Goal: Task Accomplishment & Management: Manage account settings

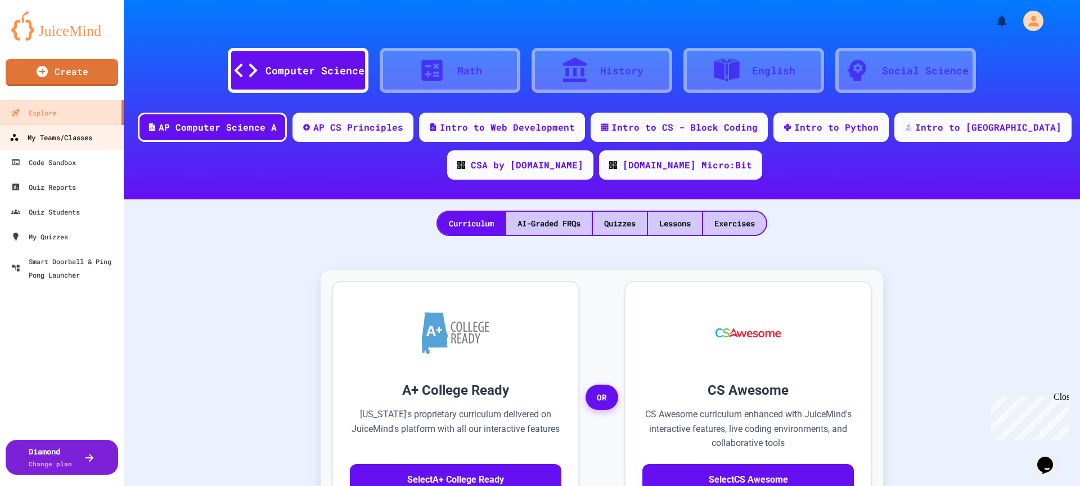
click at [82, 142] on div "My Teams/Classes" at bounding box center [51, 138] width 83 height 14
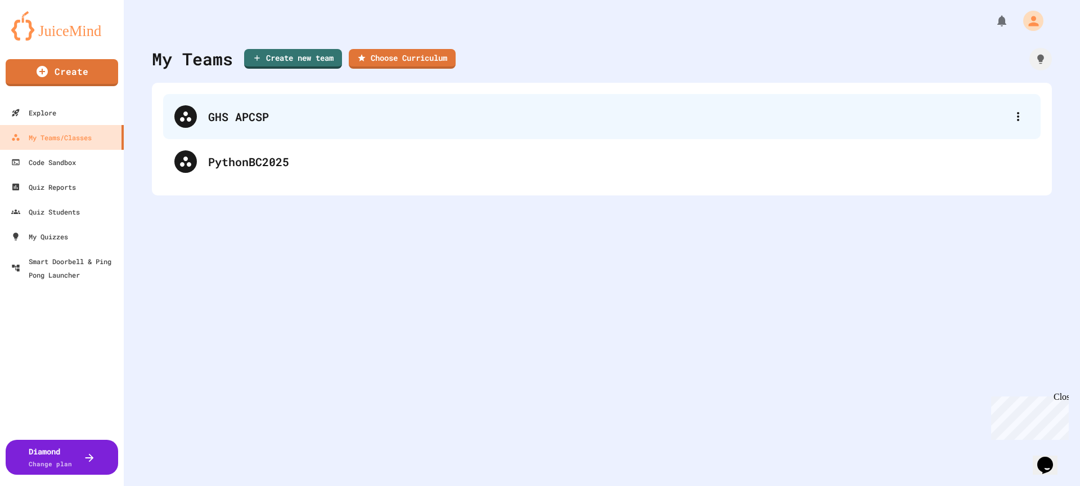
click at [236, 109] on div "GHS APCSP" at bounding box center [607, 116] width 799 height 17
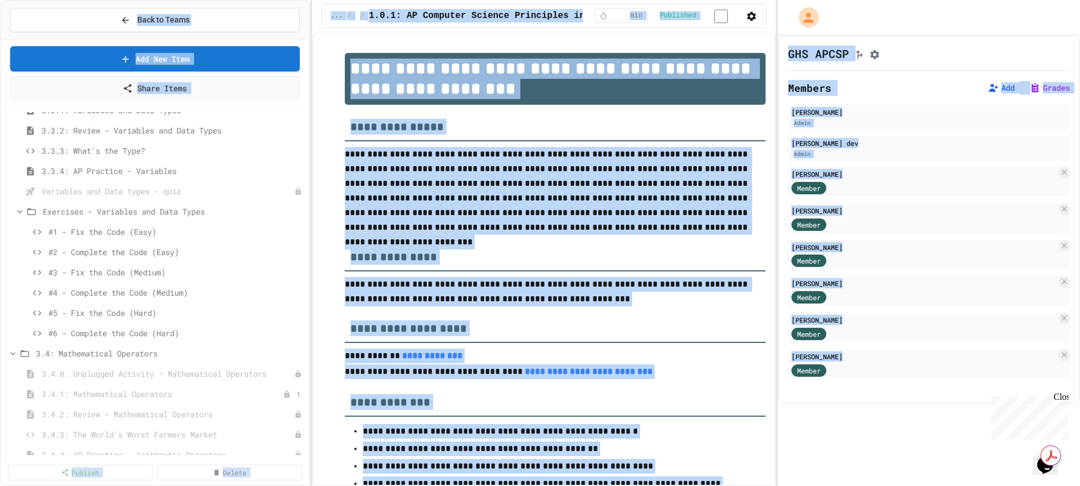
scroll to position [1225, 0]
click at [151, 132] on span "3.3.2: Review - Variables and Data Types" at bounding box center [167, 135] width 251 height 12
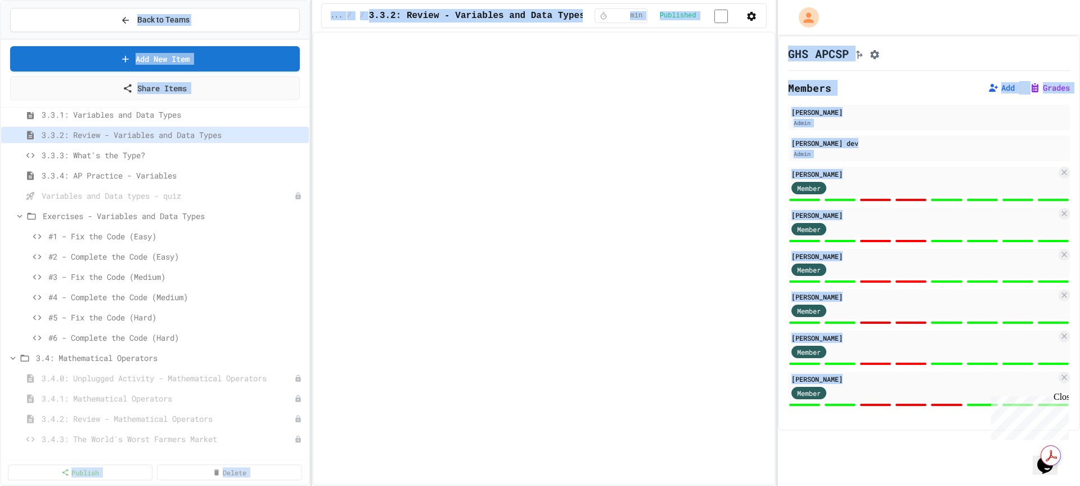
select select "***"
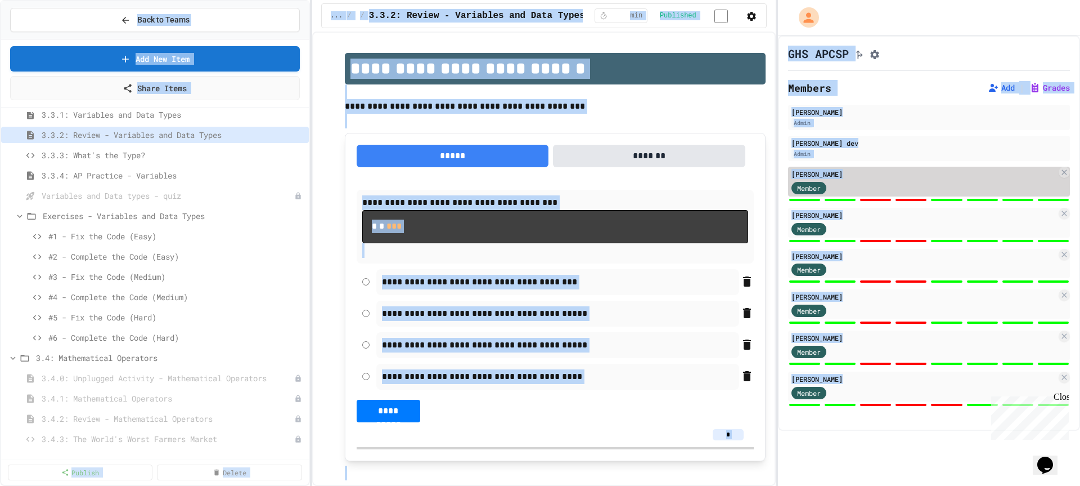
click at [875, 196] on div "[PERSON_NAME] Member" at bounding box center [929, 182] width 282 height 30
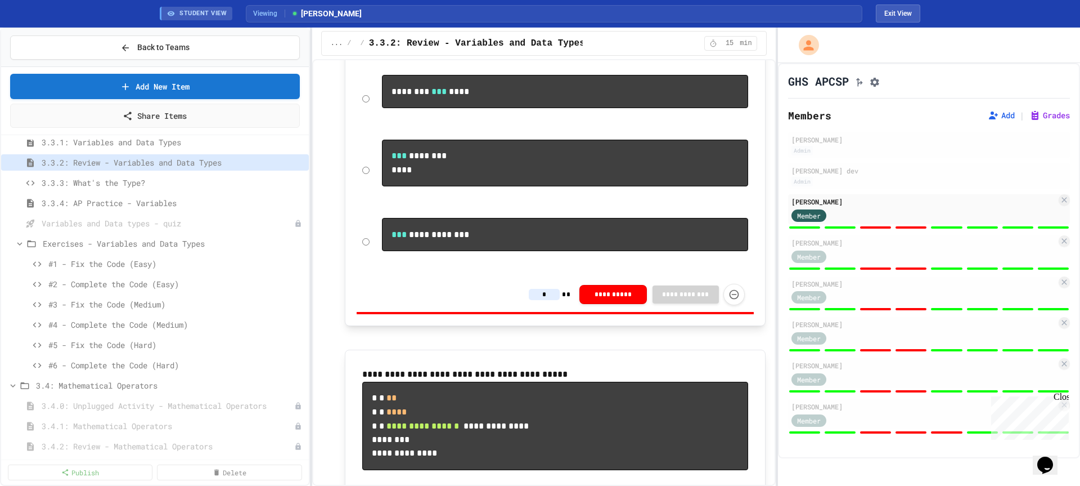
scroll to position [914, 0]
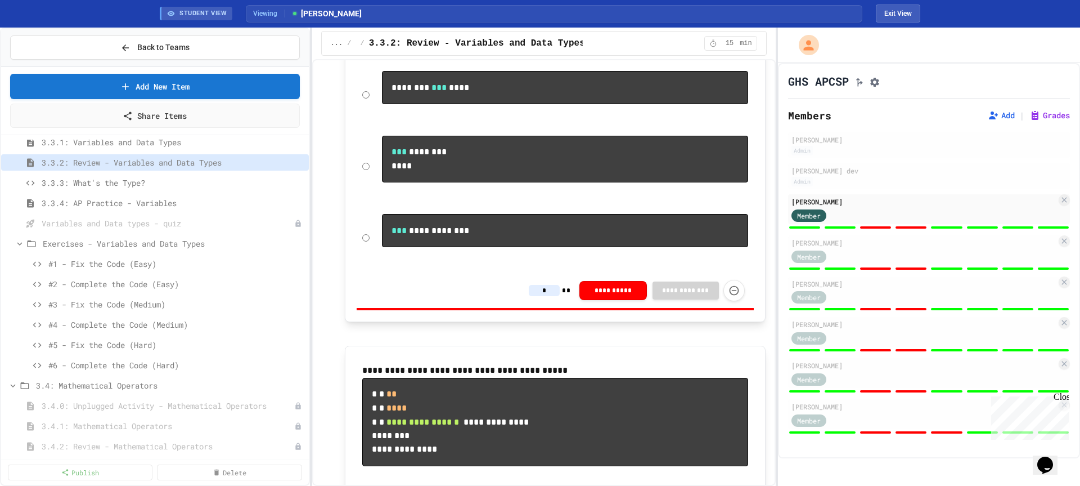
click at [537, 296] on input "*" at bounding box center [544, 290] width 31 height 11
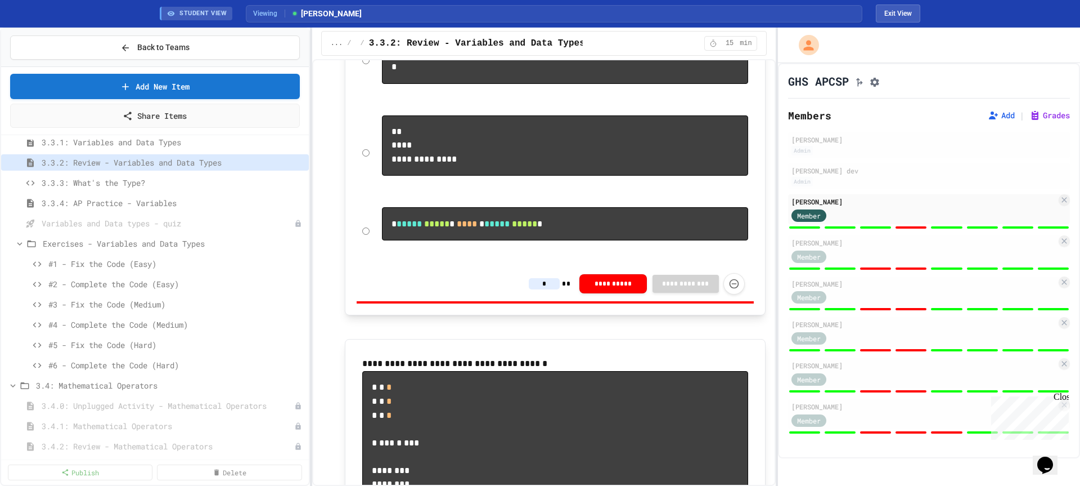
scroll to position [1482, 0]
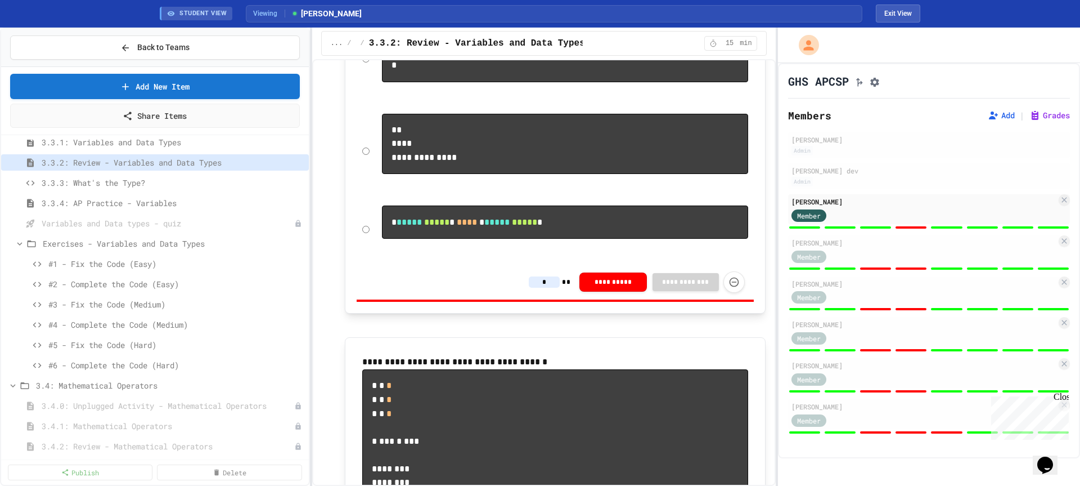
type input "*"
click at [543, 288] on input "*" at bounding box center [544, 281] width 31 height 11
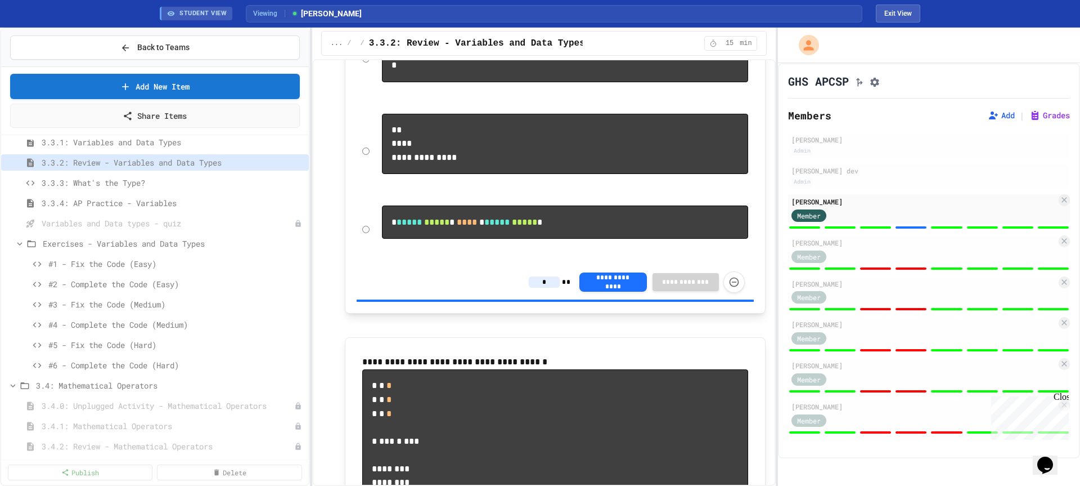
click at [533, 288] on input "*" at bounding box center [544, 281] width 31 height 11
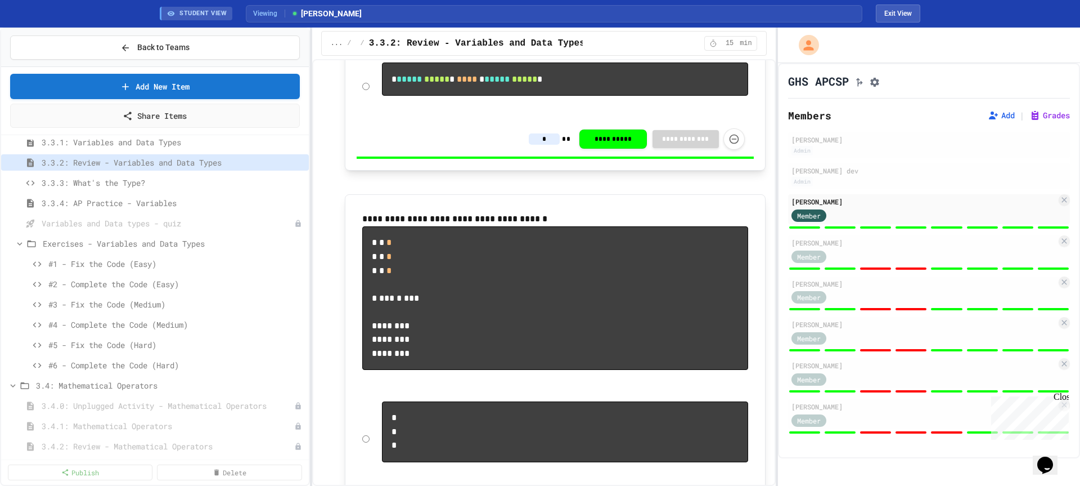
scroll to position [1674, 0]
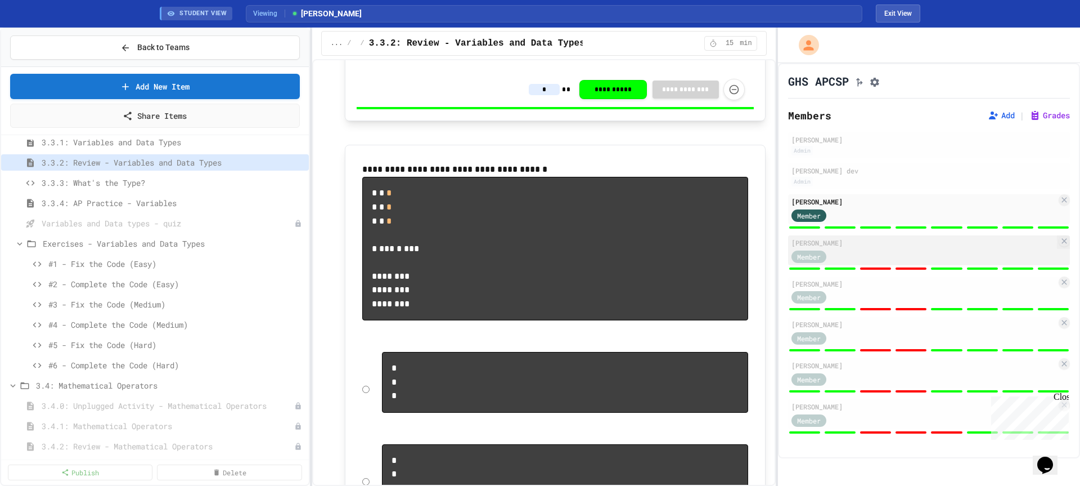
type input "*"
click at [869, 255] on div "Member" at bounding box center [924, 256] width 265 height 14
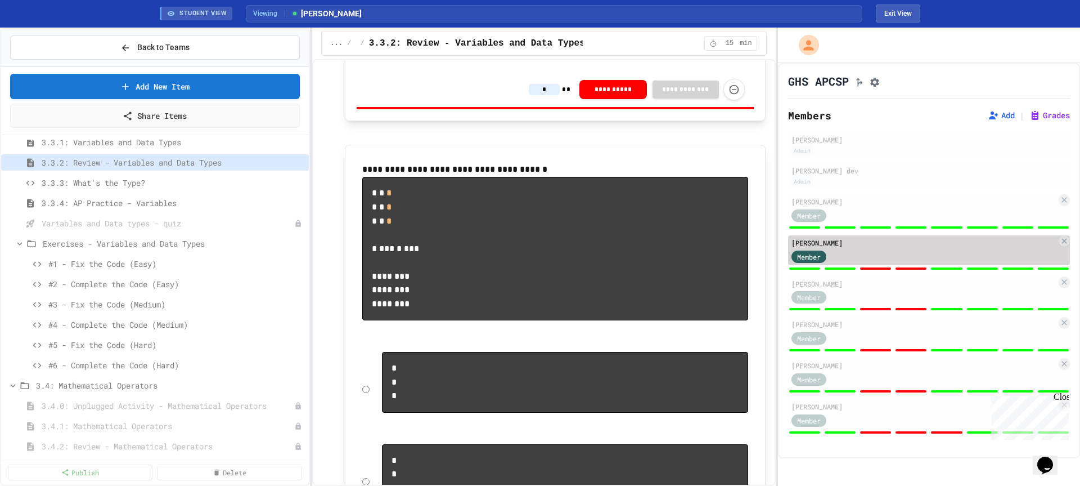
type input "*"
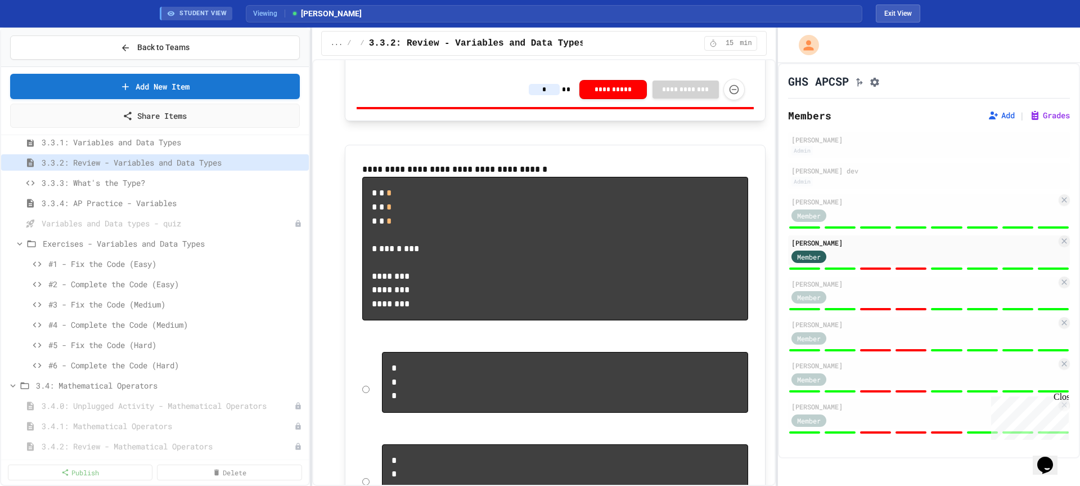
click at [541, 95] on input "*" at bounding box center [544, 89] width 31 height 11
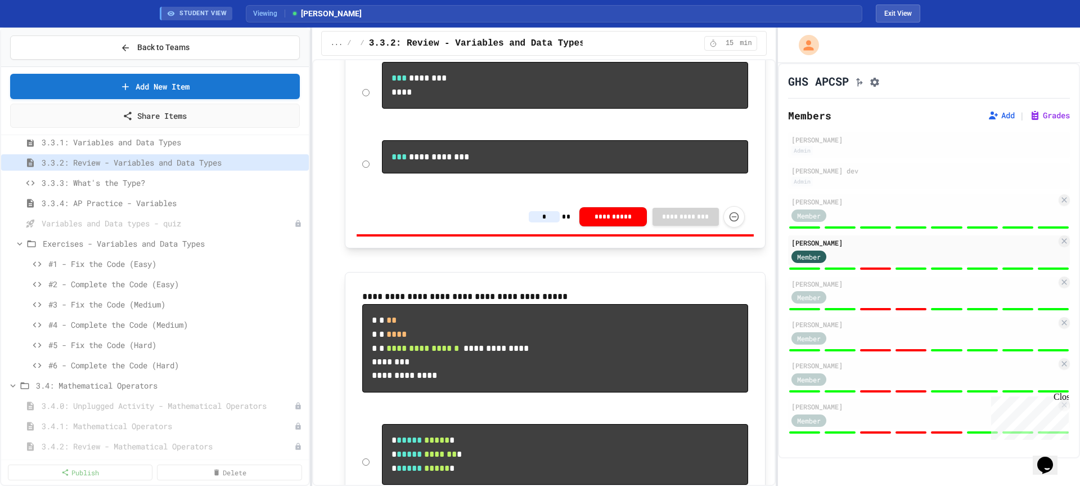
scroll to position [987, 0]
type input "*"
click at [542, 223] on input "*" at bounding box center [544, 217] width 31 height 11
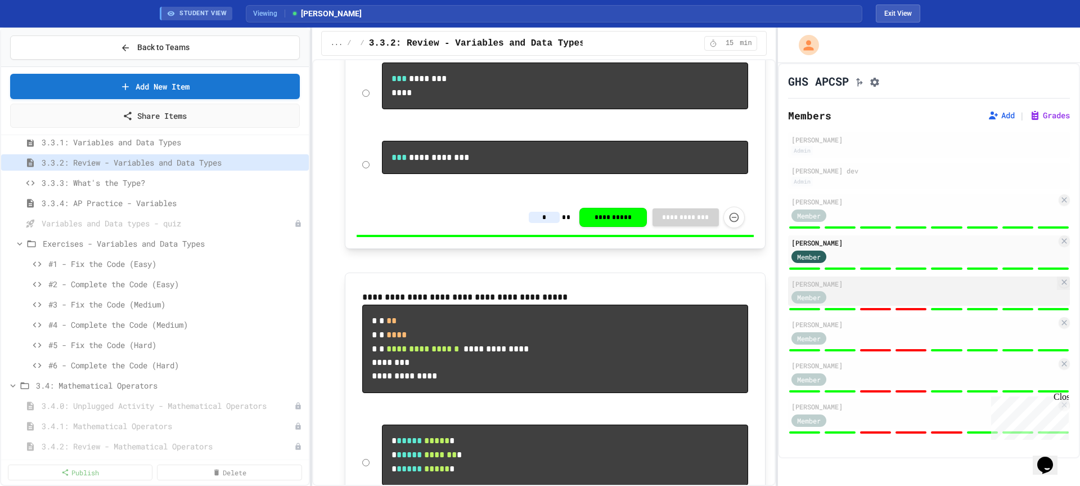
click at [836, 304] on div "Member" at bounding box center [820, 297] width 56 height 14
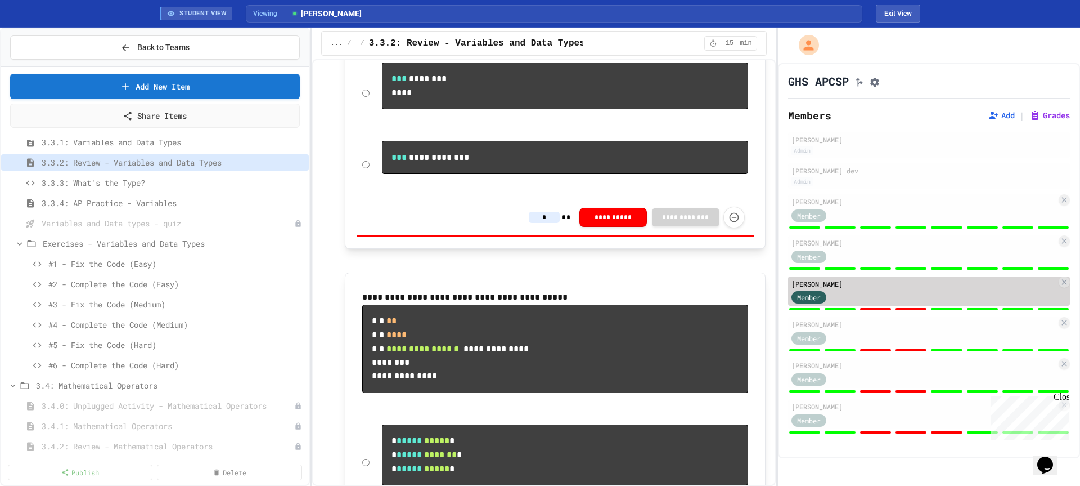
type input "*"
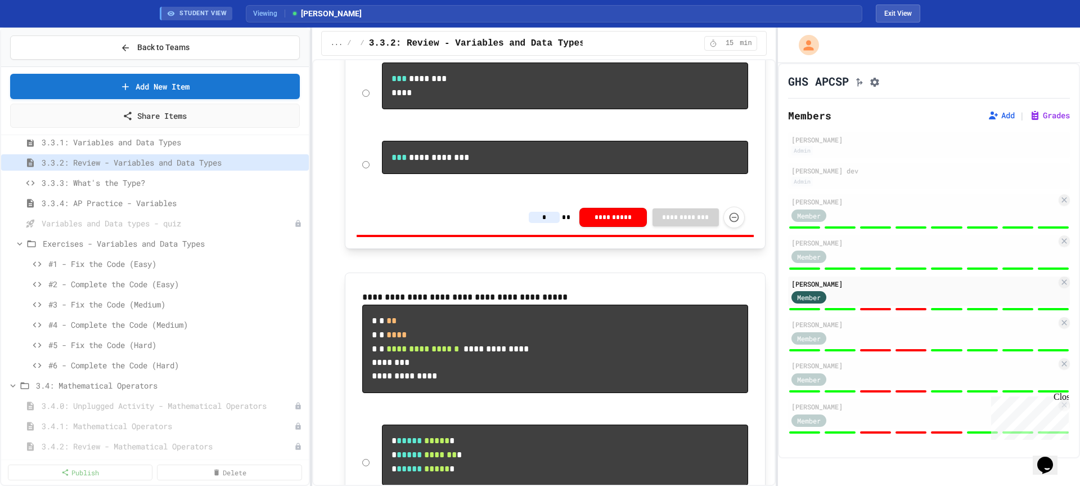
click at [541, 223] on input "*" at bounding box center [544, 217] width 31 height 11
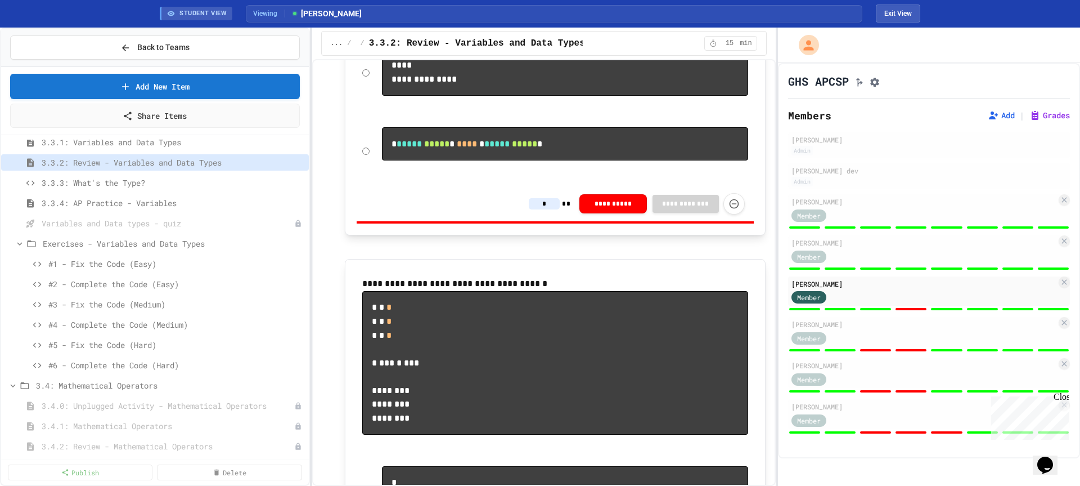
scroll to position [1564, 0]
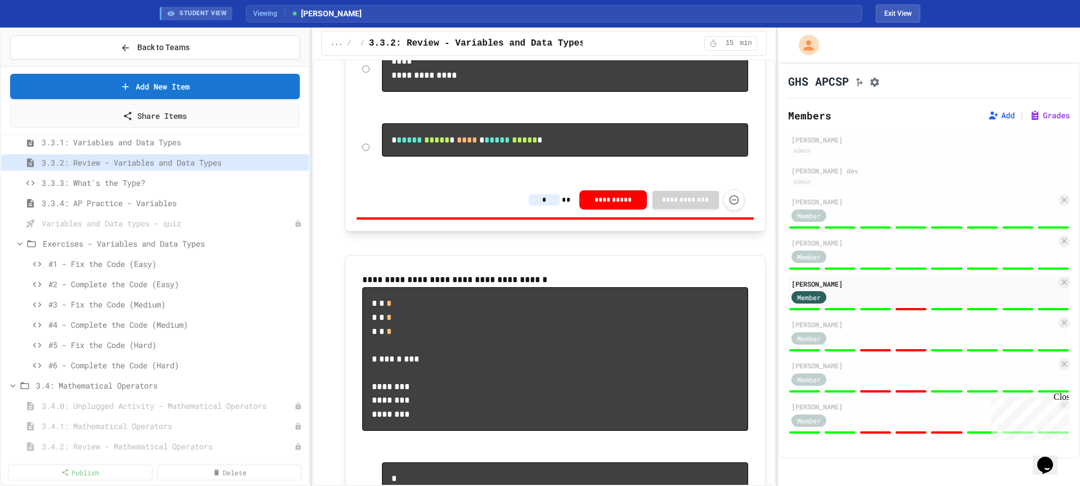
type input "*"
click at [541, 205] on input "*" at bounding box center [544, 199] width 31 height 11
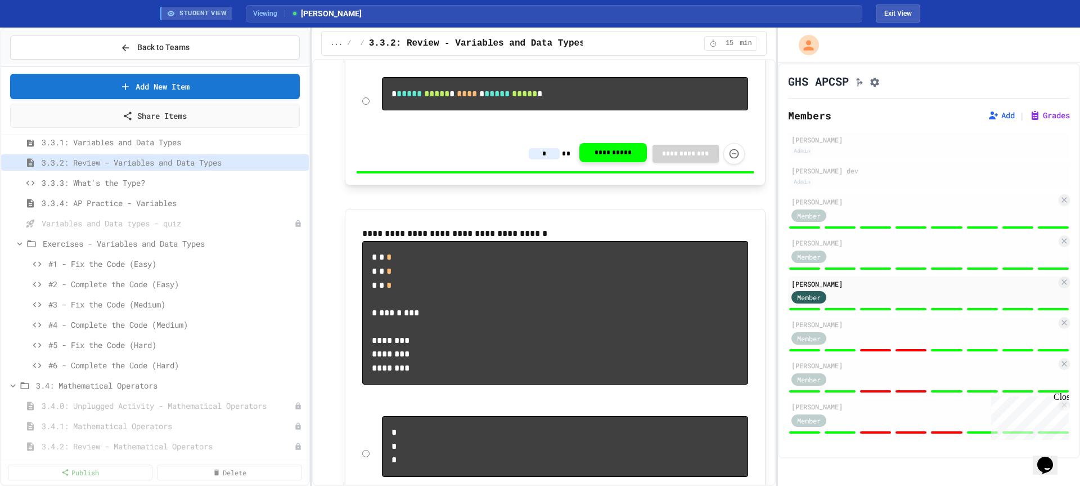
scroll to position [1619, 0]
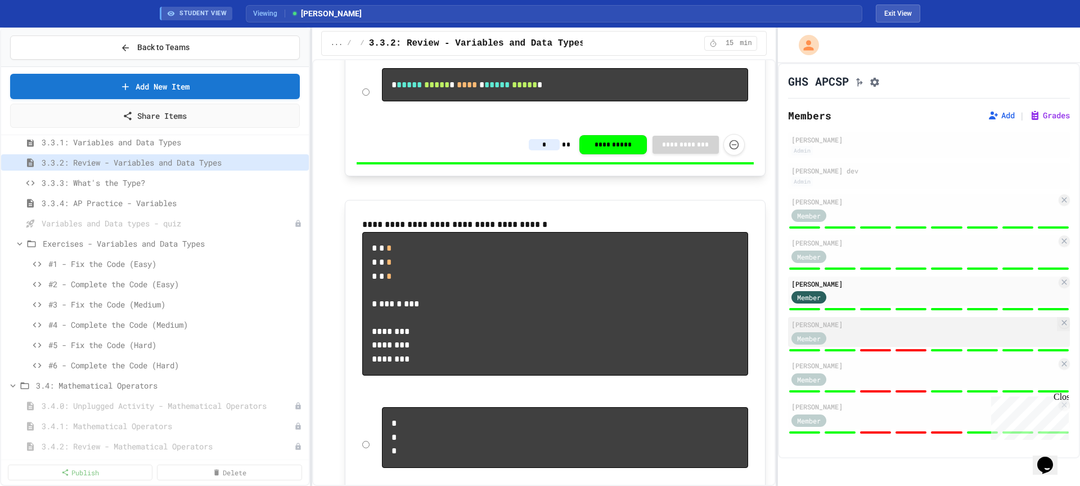
type input "*"
click at [833, 339] on div "Member" at bounding box center [820, 337] width 56 height 14
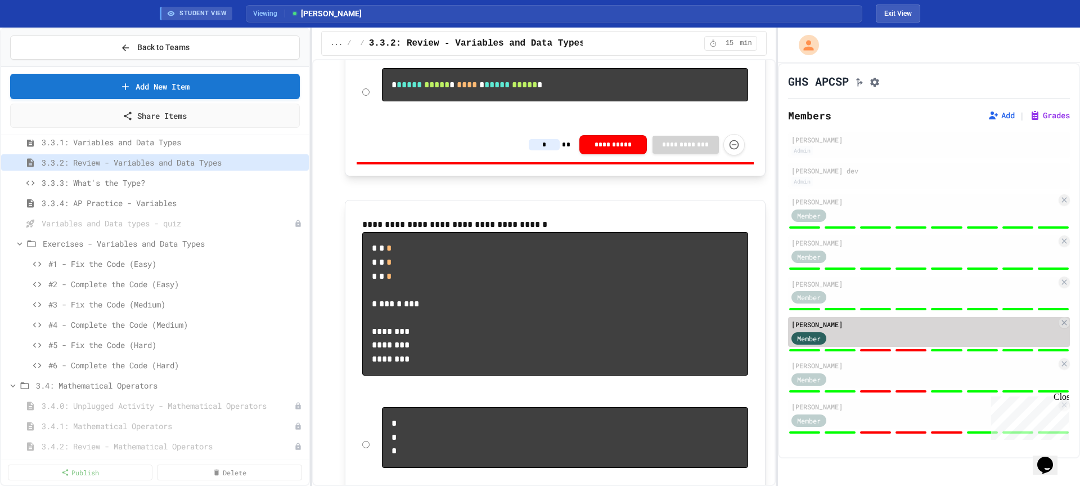
type input "*"
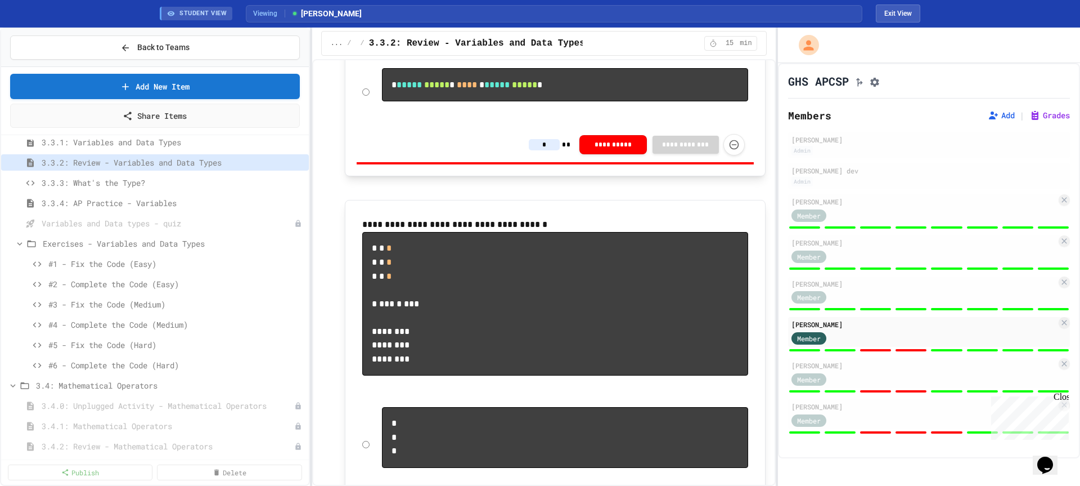
click at [544, 150] on input "*" at bounding box center [544, 144] width 31 height 11
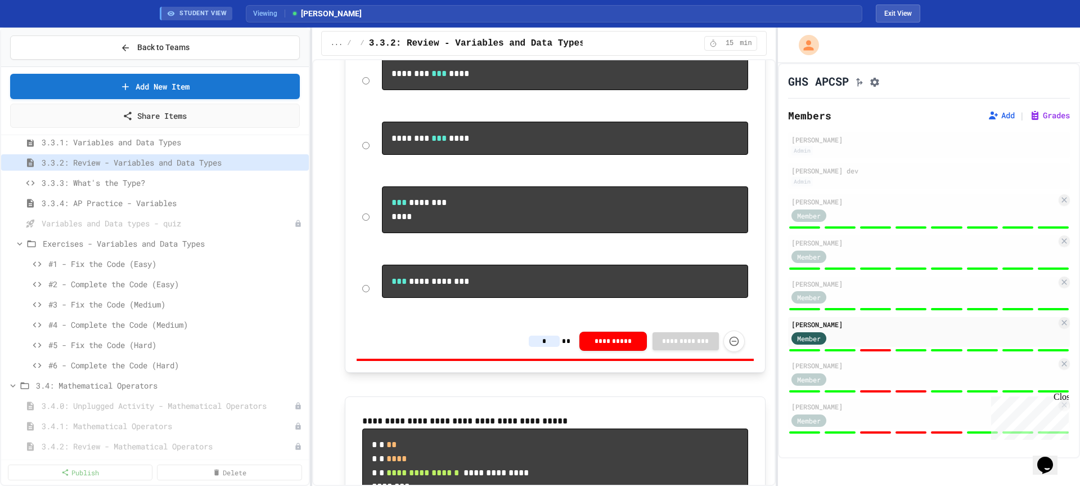
scroll to position [856, 0]
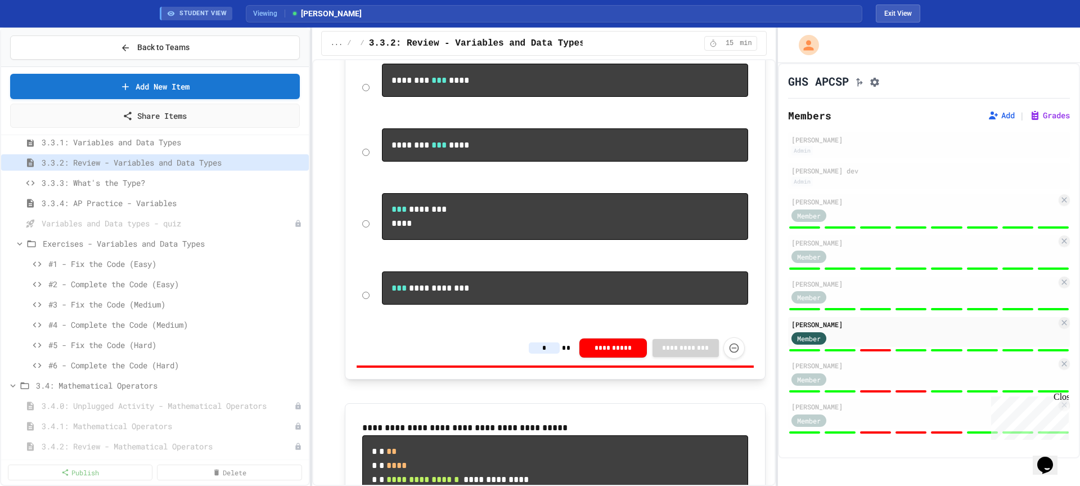
type input "*"
click at [545, 353] on input "*" at bounding box center [544, 347] width 31 height 11
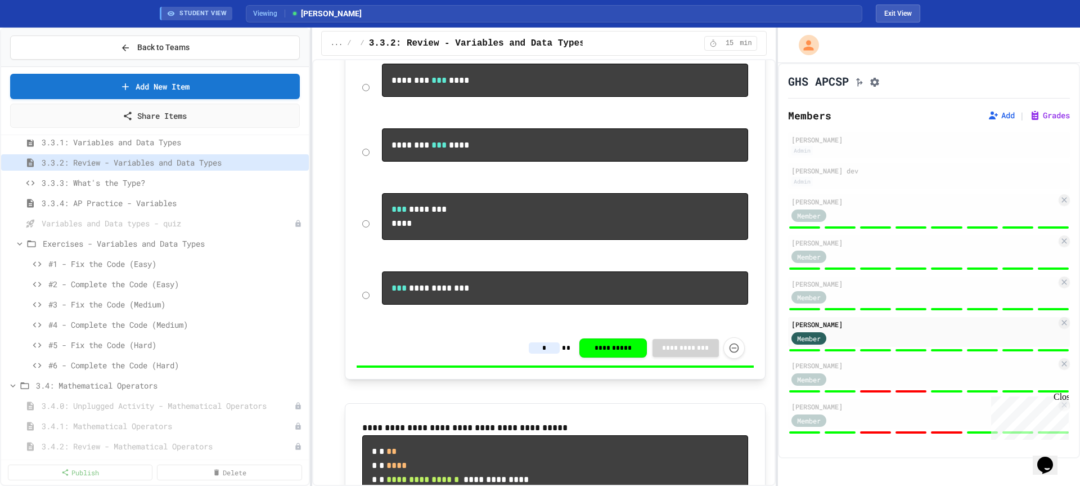
click at [905, 392] on div at bounding box center [911, 391] width 31 height 2
click at [869, 385] on div "Member" at bounding box center [924, 378] width 265 height 14
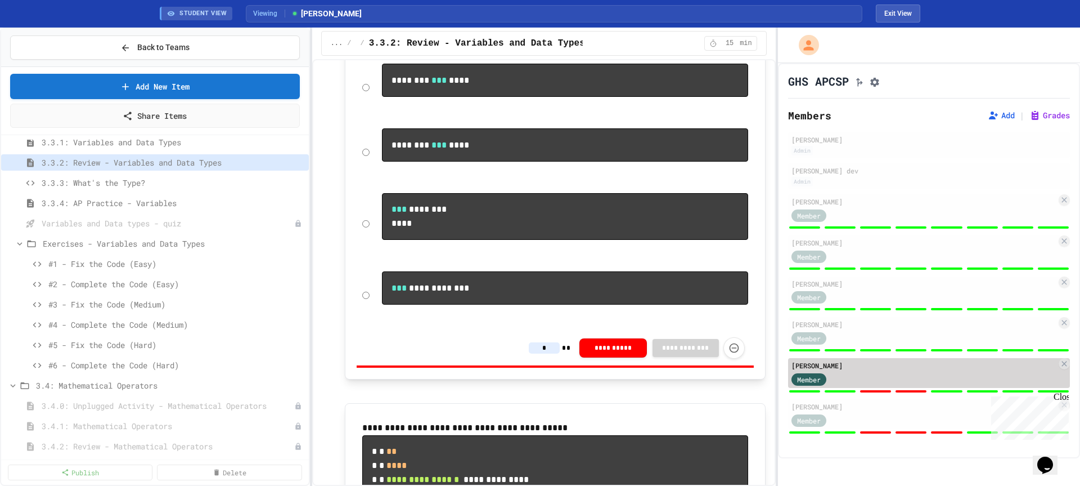
type input "*"
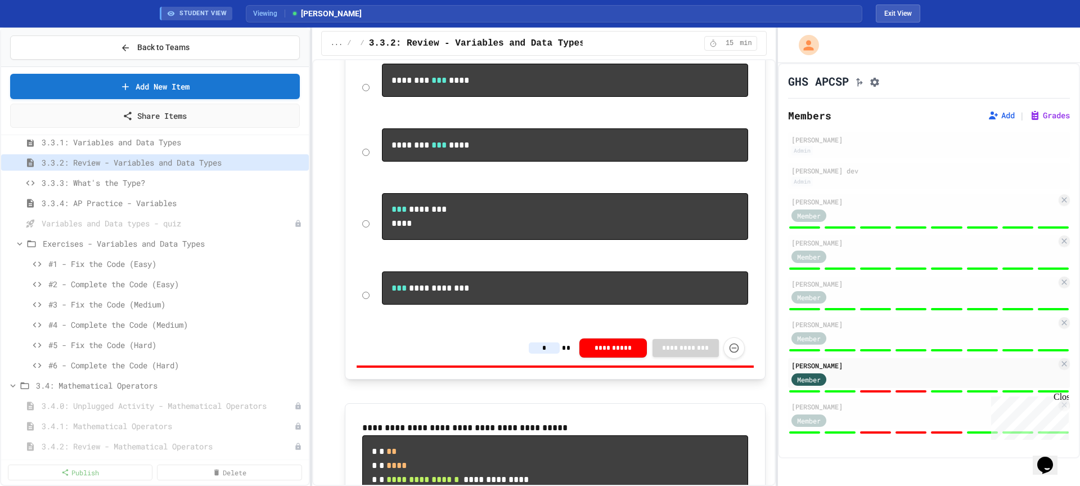
click at [544, 353] on input "*" at bounding box center [544, 347] width 31 height 11
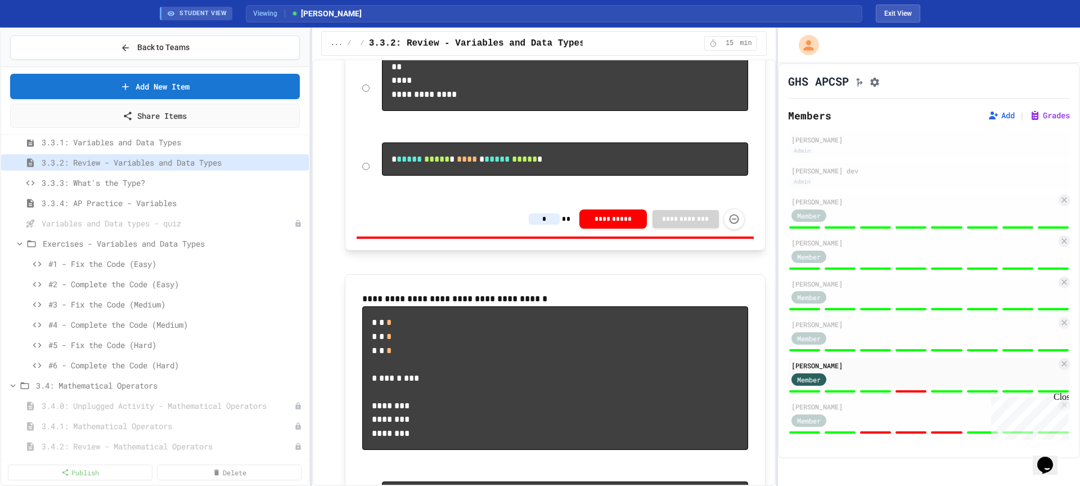
scroll to position [1547, 0]
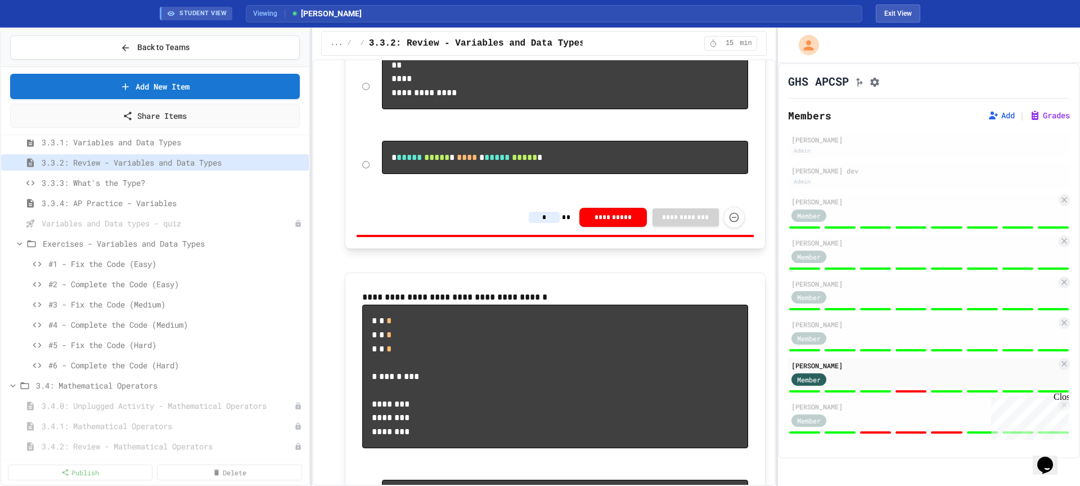
type input "*"
click at [538, 223] on input "*" at bounding box center [544, 217] width 31 height 11
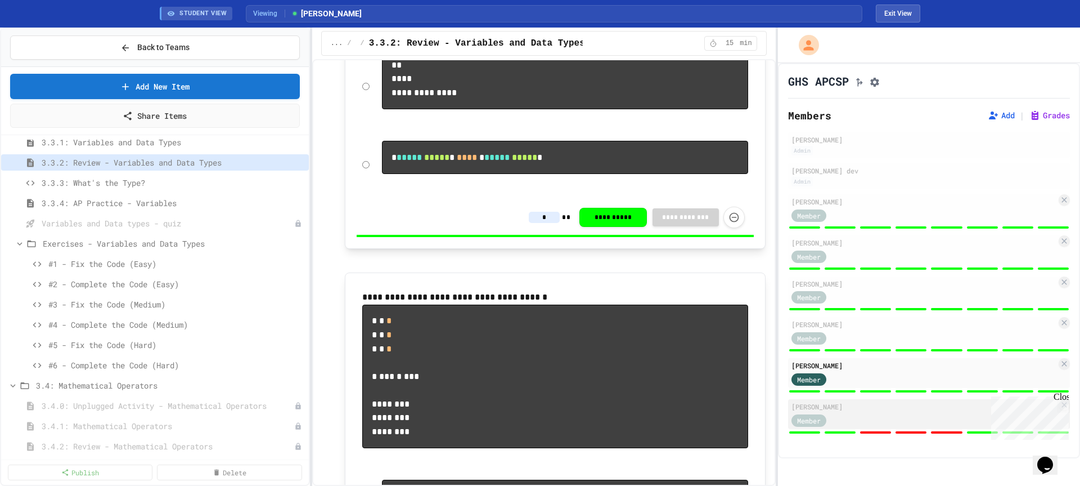
type input "*"
click at [860, 421] on div "Member" at bounding box center [924, 419] width 265 height 14
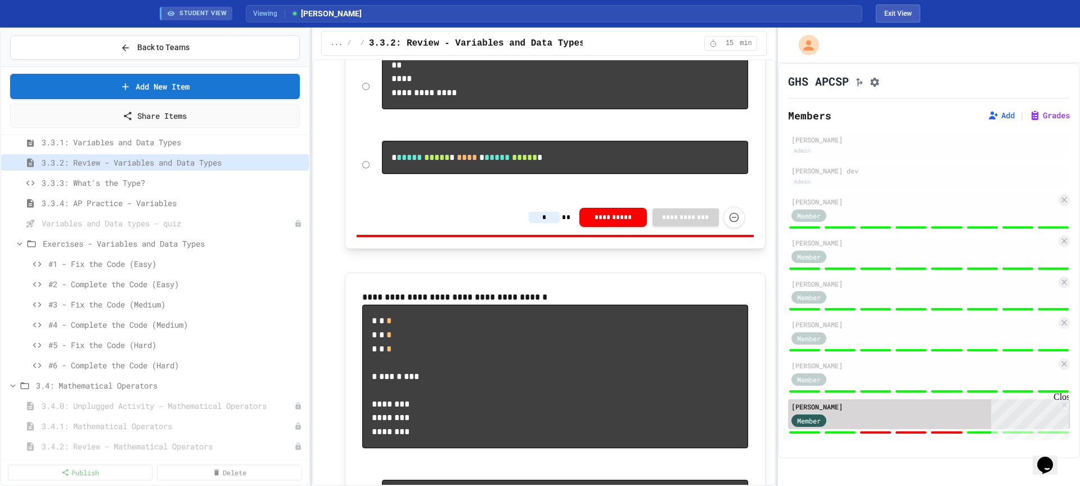
type input "*"
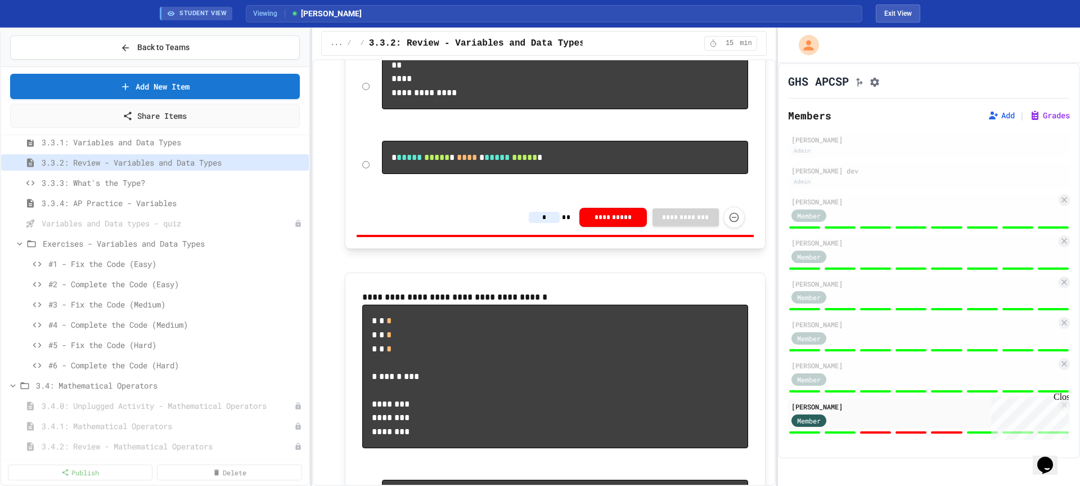
click at [541, 223] on input "*" at bounding box center [544, 217] width 31 height 11
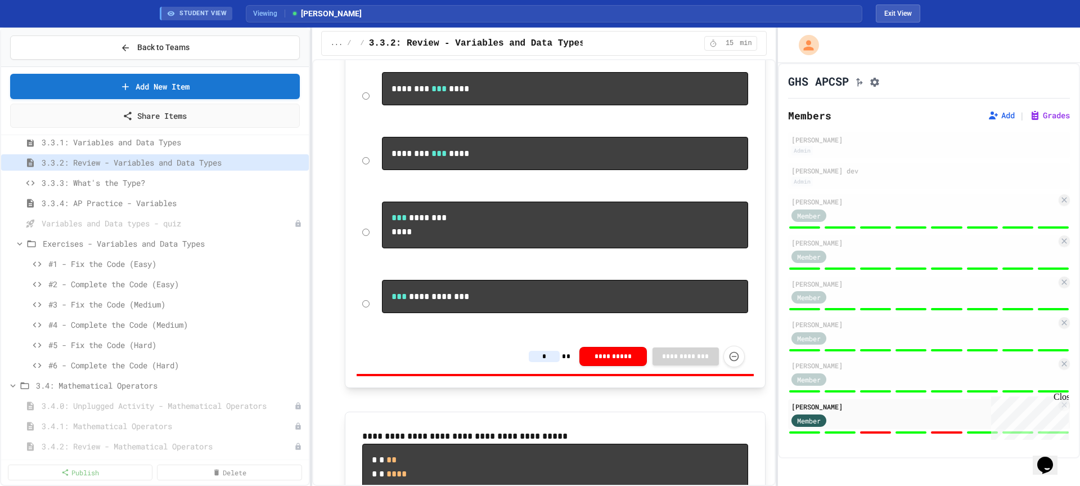
scroll to position [839, 0]
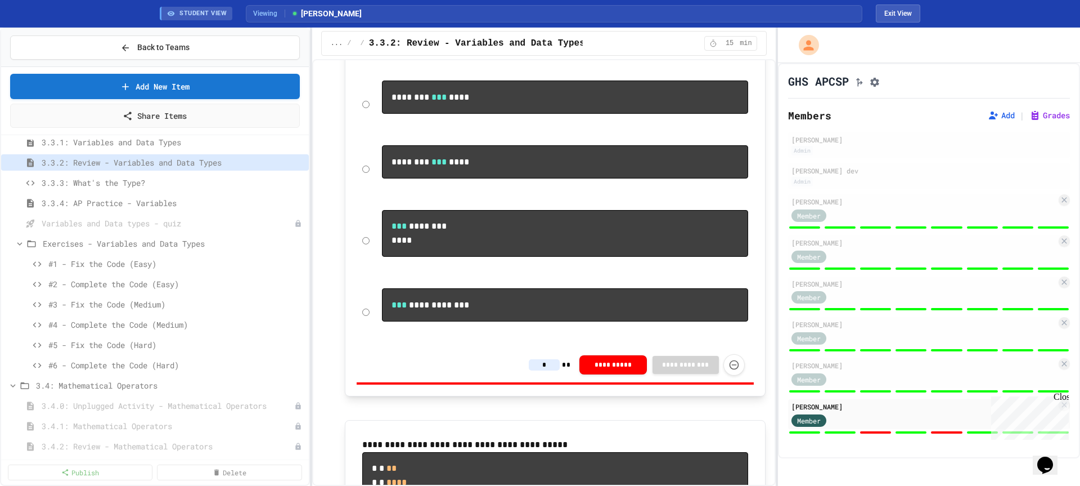
type input "*"
click at [543, 370] on input "*" at bounding box center [544, 364] width 31 height 11
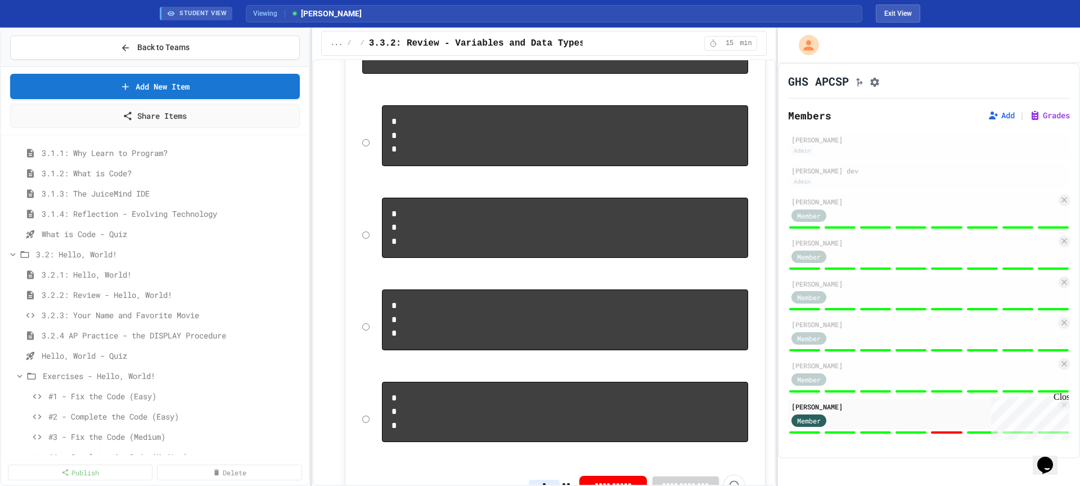
scroll to position [808, 0]
type input "*"
